Goal: Information Seeking & Learning: Learn about a topic

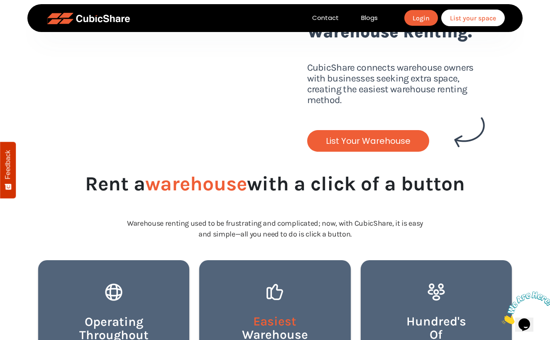
scroll to position [294, 0]
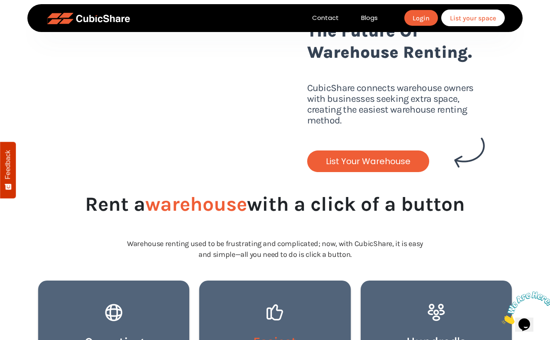
click at [368, 172] on link "List Your Warehouse" at bounding box center [368, 161] width 122 height 22
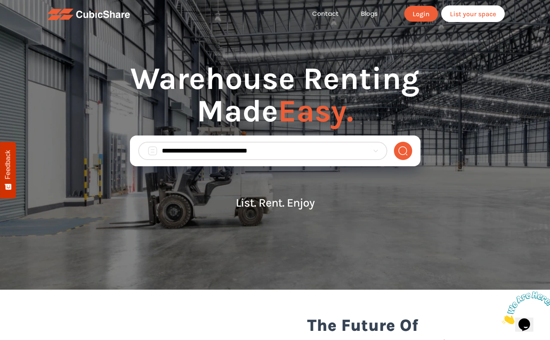
scroll to position [0, 0]
click at [324, 153] on input "search" at bounding box center [265, 151] width 207 height 10
click at [377, 151] on icon at bounding box center [375, 150] width 5 height 5
click at [339, 155] on input "search" at bounding box center [265, 151] width 207 height 10
click at [327, 128] on span "Easy." at bounding box center [315, 111] width 75 height 37
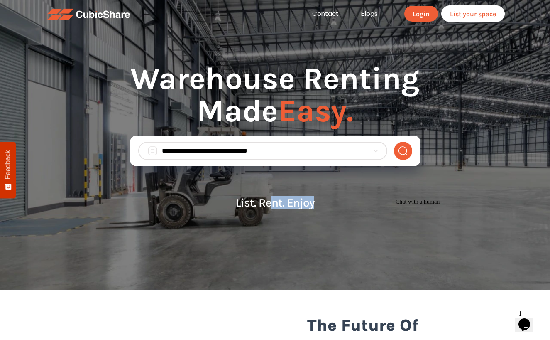
drag, startPoint x: 317, startPoint y: 207, endPoint x: 270, endPoint y: 205, distance: 46.6
click at [270, 205] on p "List. Rent. Enjoy" at bounding box center [275, 202] width 291 height 13
click at [234, 198] on p "List. Rent. Enjoy" at bounding box center [275, 202] width 291 height 13
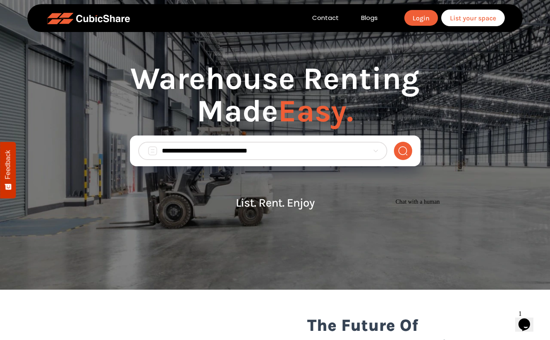
scroll to position [12, 0]
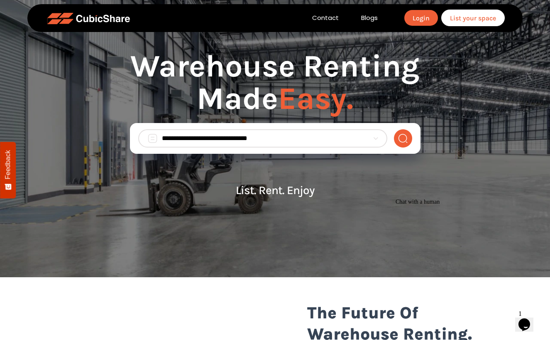
click at [170, 141] on input "search" at bounding box center [265, 138] width 207 height 10
click at [152, 139] on img at bounding box center [152, 138] width 10 height 10
click at [164, 117] on h1 "Warehouse Renting Made Easy." at bounding box center [275, 86] width 291 height 73
click at [177, 136] on input "search" at bounding box center [265, 138] width 207 height 10
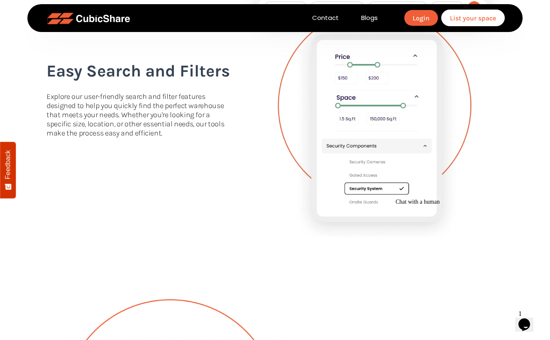
scroll to position [1559, 0]
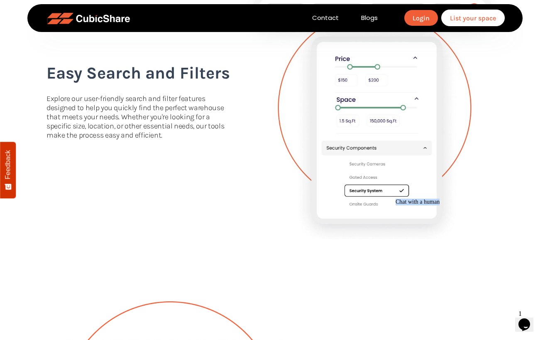
drag, startPoint x: 435, startPoint y: 276, endPoint x: 472, endPoint y: 285, distance: 38.6
click at [472, 205] on div "Chat with a human" at bounding box center [471, 202] width 150 height 7
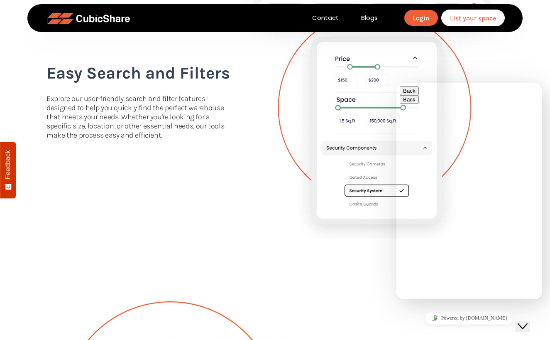
drag, startPoint x: 473, startPoint y: 281, endPoint x: 452, endPoint y: 259, distance: 30.0
drag, startPoint x: 526, startPoint y: 321, endPoint x: 542, endPoint y: 340, distance: 25.0
click at [526, 321] on icon "Close Chat This icon closes the chat window." at bounding box center [523, 326] width 10 height 10
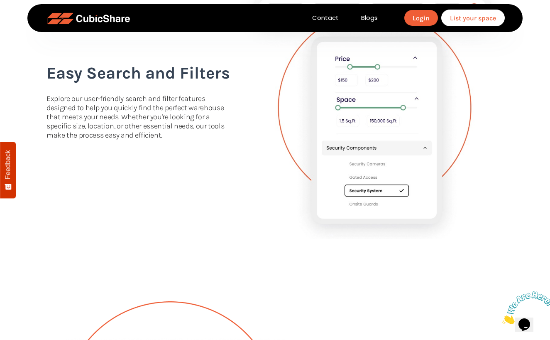
click at [502, 318] on icon "Close" at bounding box center [502, 321] width 0 height 7
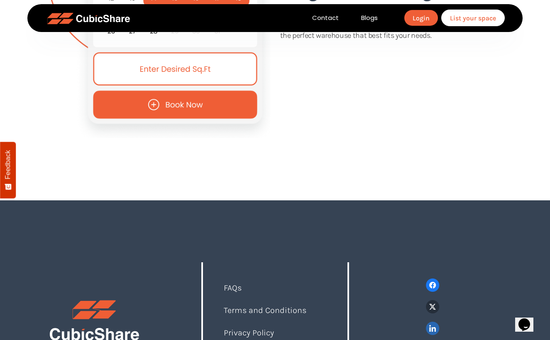
scroll to position [2516, 0]
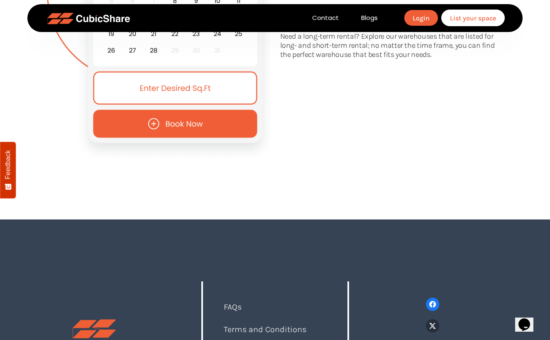
click at [240, 98] on img at bounding box center [159, 30] width 224 height 254
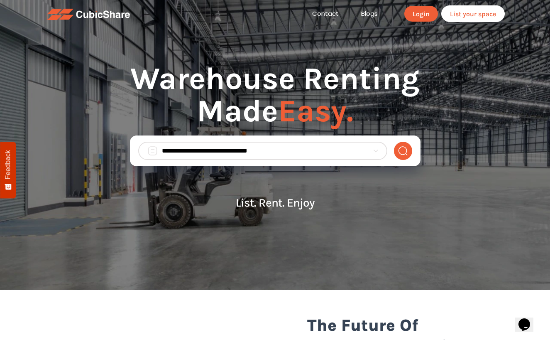
scroll to position [0, 0]
click at [169, 109] on h1 "Warehouse Renting Made Easy." at bounding box center [275, 98] width 291 height 73
drag, startPoint x: 361, startPoint y: 115, endPoint x: 144, endPoint y: 81, distance: 219.4
click at [144, 81] on h1 "Warehouse Renting Made Easy." at bounding box center [275, 98] width 291 height 73
click at [167, 73] on h1 "Warehouse Renting Made Easy." at bounding box center [275, 98] width 291 height 73
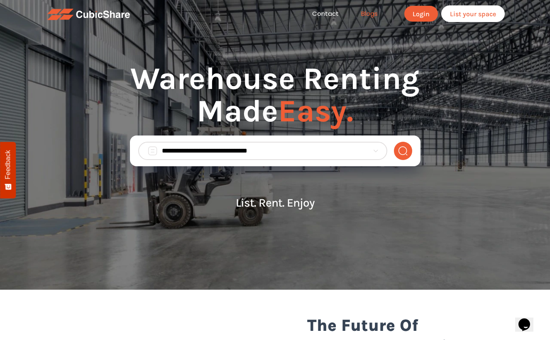
click at [368, 11] on link "Blogs" at bounding box center [369, 14] width 39 height 10
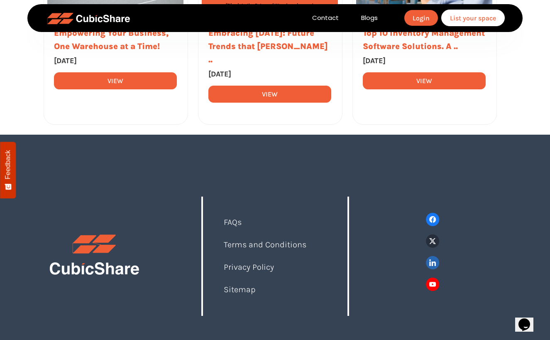
scroll to position [174, 0]
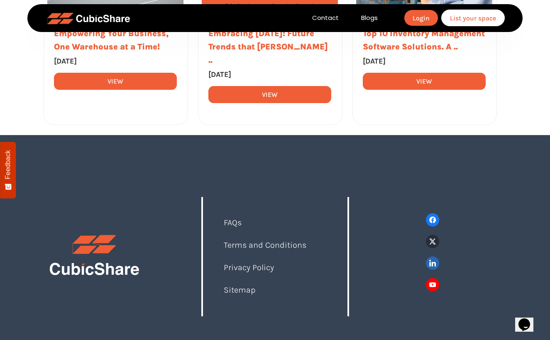
click at [437, 256] on img at bounding box center [433, 262] width 14 height 13
